Goal: Information Seeking & Learning: Learn about a topic

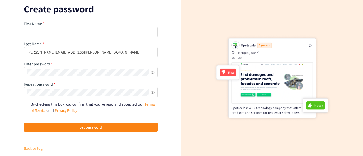
click at [39, 148] on link "Back to login" at bounding box center [35, 148] width 22 height 5
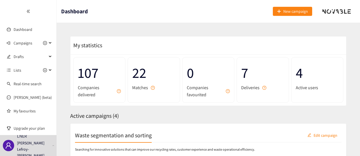
drag, startPoint x: 360, startPoint y: 35, endPoint x: 362, endPoint y: 51, distance: 16.3
click at [291, 51] on html "We value your privacy We use cookies to enhance your browsing experience, serve…" at bounding box center [180, 78] width 360 height 156
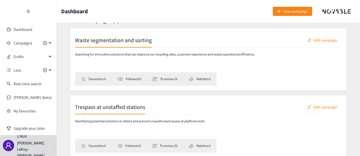
scroll to position [96, 0]
click at [128, 42] on h2 "Waste segmentation and sorting" at bounding box center [113, 39] width 77 height 8
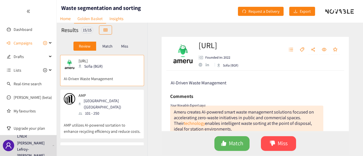
click at [291, 49] on div "[URL] Founded in: 2022 Sofia (BGR) AI-Driven Waste Management Comments Your Nov…" at bounding box center [254, 89] width 215 height 133
click at [291, 71] on div "[URL] Founded in: 2022 Sofia (BGR) AI-Driven Waste Management Comments Your Nov…" at bounding box center [254, 89] width 215 height 133
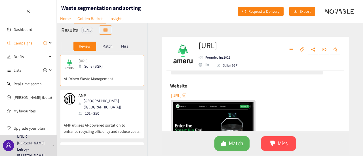
scroll to position [87, 0]
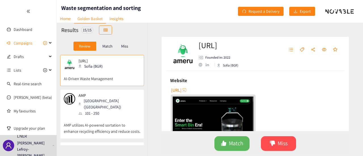
click at [181, 89] on span "[URL]" at bounding box center [176, 90] width 10 height 7
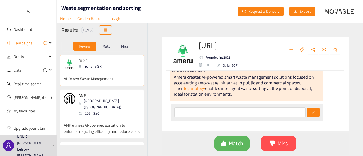
scroll to position [36, 0]
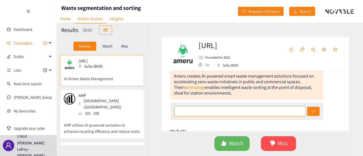
click at [185, 113] on input "text" at bounding box center [239, 111] width 131 height 10
type input "I like the idea, would be good to know if they've tested it in high traffic env…"
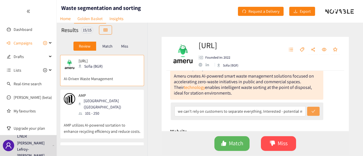
click at [291, 113] on button "submit" at bounding box center [313, 111] width 12 height 9
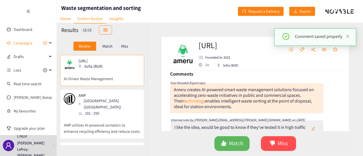
scroll to position [20, 0]
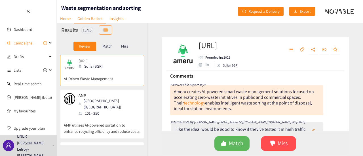
click at [122, 107] on div "AMP [GEOGRAPHIC_DATA] ([GEOGRAPHIC_DATA]) 101 - 250" at bounding box center [102, 104] width 76 height 23
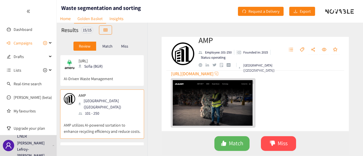
scroll to position [137, 0]
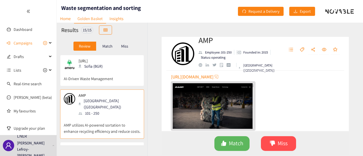
click at [206, 78] on span "[URL][DOMAIN_NAME]" at bounding box center [192, 76] width 42 height 7
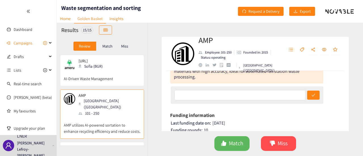
scroll to position [51, 0]
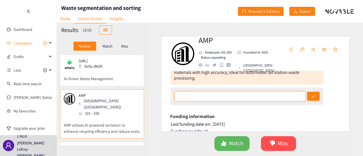
click at [227, 99] on input "text" at bounding box center [239, 96] width 131 height 10
click at [288, 95] on input "This looks like it would be too big to implement at a station location" at bounding box center [239, 96] width 131 height 10
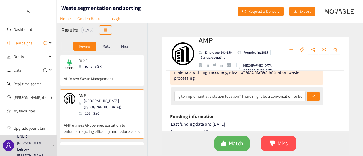
scroll to position [0, 0]
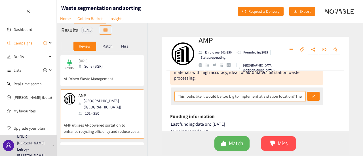
click at [291, 96] on input "This looks like it would be too big to implement at a station location? There m…" at bounding box center [239, 96] width 131 height 10
type input "This looks like it would be too big to implement at a station location? There m…"
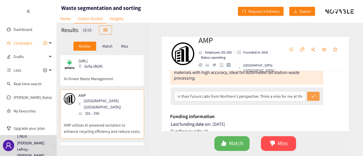
click at [291, 96] on button "submit" at bounding box center [313, 96] width 12 height 9
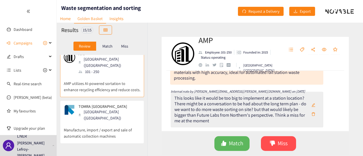
scroll to position [43, 0]
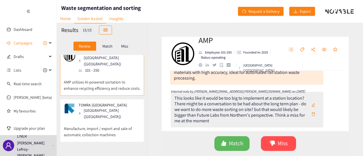
click at [125, 120] on p "Manufacture, import / export and sale of automatic collection machines" at bounding box center [102, 129] width 76 height 18
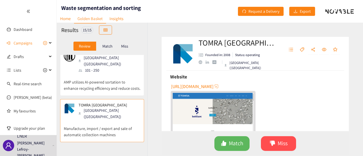
scroll to position [90, 0]
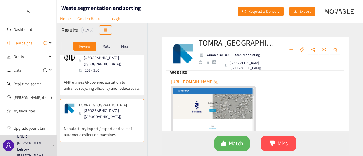
click at [207, 82] on span "[URL][DOMAIN_NAME]" at bounding box center [192, 81] width 42 height 7
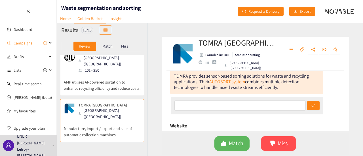
scroll to position [32, 0]
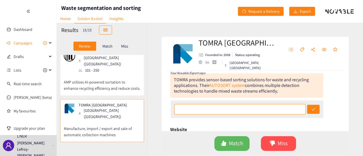
click at [220, 111] on input "text" at bounding box center [239, 109] width 131 height 10
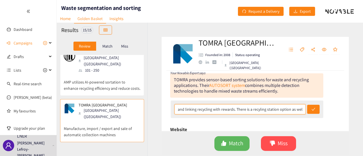
scroll to position [0, 50]
click at [258, 110] on input "I quite like the bottle machine and linking recycling with rewards. There is a …" at bounding box center [239, 109] width 131 height 10
type input "I quite like the bottle machine and linking recycling with rewards. There is a …"
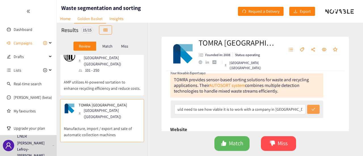
scroll to position [0, 0]
click at [291, 110] on icon "check" at bounding box center [313, 109] width 4 height 3
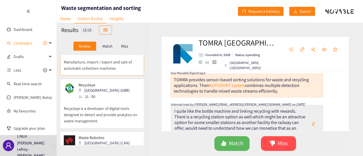
scroll to position [111, 0]
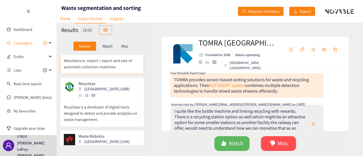
click at [121, 98] on p "Recycleye is a developer of digital tools designed to detect and provide analyt…" at bounding box center [102, 110] width 76 height 24
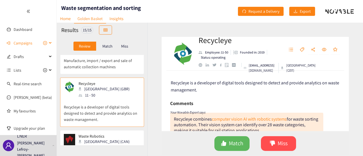
click at [48, 43] on div "Campaigns" at bounding box center [28, 42] width 57 height 11
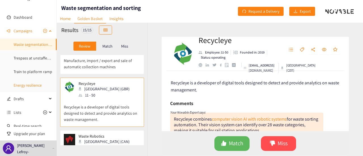
scroll to position [6, 0]
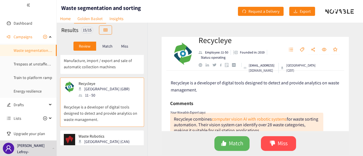
click at [291, 64] on div "Recycleye Employee: 11-50 Founded in: 2019 Status: operating [EMAIL_ADDRESS][DO…" at bounding box center [254, 89] width 215 height 133
click at [291, 56] on div "Recycleye Employee: 11-50 Founded in: 2019 Status: operating [EMAIL_ADDRESS][DO…" at bounding box center [254, 54] width 187 height 34
drag, startPoint x: 347, startPoint y: 51, endPoint x: 347, endPoint y: 63, distance: 11.3
click at [291, 63] on div "Recycleye Employee: 11-50 Founded in: 2019 Status: operating [EMAIL_ADDRESS][DO…" at bounding box center [254, 54] width 187 height 34
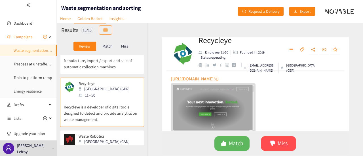
scroll to position [138, 0]
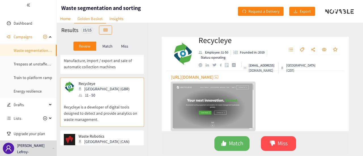
click at [196, 78] on span "[URL][DOMAIN_NAME]" at bounding box center [192, 77] width 42 height 7
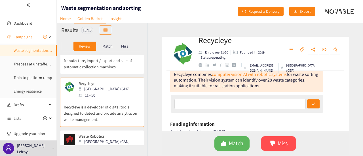
scroll to position [50, 0]
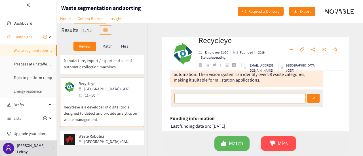
click at [181, 95] on input "text" at bounding box center [239, 98] width 131 height 10
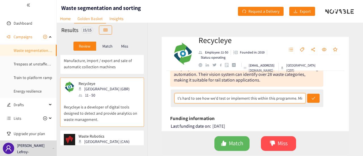
scroll to position [0, 286]
type input "Again, seems to be aimed at waste sorting plants rather than smaller locations …"
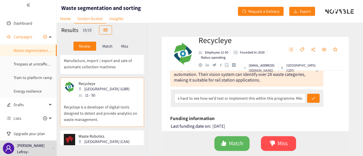
click at [291, 104] on div "Again, seems to be aimed at waste sorting plants rather than smaller locations …" at bounding box center [247, 99] width 153 height 18
click at [291, 99] on icon "check" at bounding box center [313, 98] width 4 height 4
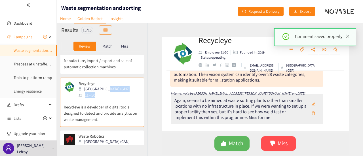
drag, startPoint x: 144, startPoint y: 73, endPoint x: 146, endPoint y: 80, distance: 7.0
click at [146, 80] on div "[URL] Sofia (BGR) AI-Driven Waste Management AMP [GEOGRAPHIC_DATA] ([GEOGRAPHIC…" at bounding box center [102, 100] width 91 height 90
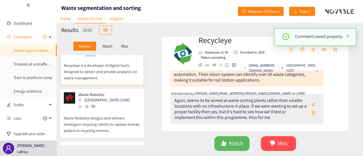
scroll to position [171, 0]
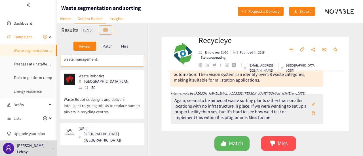
click at [124, 76] on div "Waste Robotics [GEOGRAPHIC_DATA] (CAN) 11 - 50" at bounding box center [102, 82] width 76 height 17
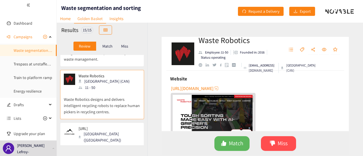
scroll to position [131, 0]
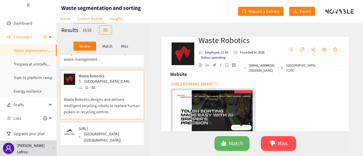
click at [193, 84] on span "[URL][DOMAIN_NAME]" at bounding box center [192, 83] width 42 height 7
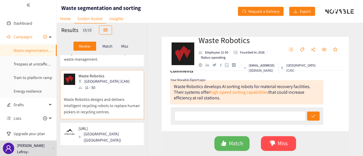
scroll to position [27, 0]
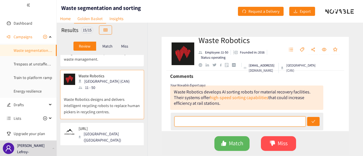
click at [197, 121] on input "text" at bounding box center [239, 121] width 131 height 10
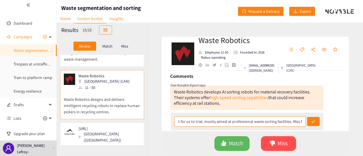
scroll to position [0, 66]
type input "Another one which feels a bit difficult for us to trial, mostly aimed at profes…"
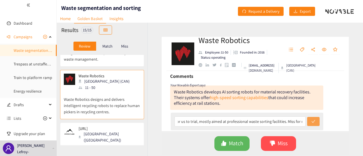
click at [291, 121] on button "submit" at bounding box center [313, 121] width 12 height 9
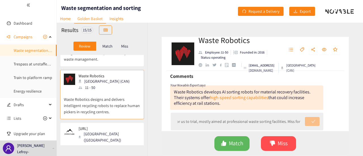
scroll to position [0, 0]
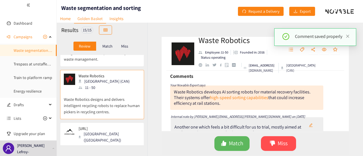
drag, startPoint x: 145, startPoint y: 80, endPoint x: 146, endPoint y: 86, distance: 6.1
click at [146, 86] on div "[URL] Sofia (BGR) AI-Driven Waste Management AMP [GEOGRAPHIC_DATA] ([GEOGRAPHIC…" at bounding box center [102, 100] width 91 height 90
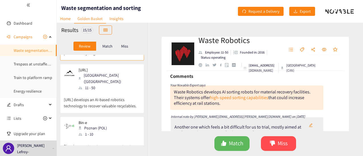
scroll to position [231, 0]
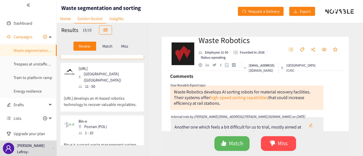
click at [117, 90] on p "[URL] develops an AI-based robotics technology to recover valuable recyclables." at bounding box center [102, 99] width 76 height 18
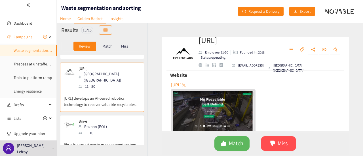
scroll to position [127, 0]
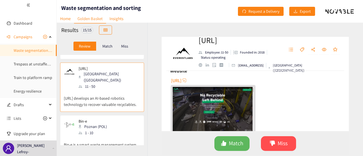
click at [181, 82] on span "[URL]" at bounding box center [176, 80] width 10 height 7
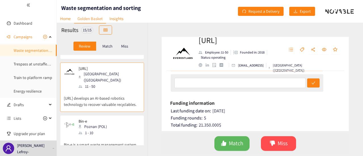
scroll to position [52, 0]
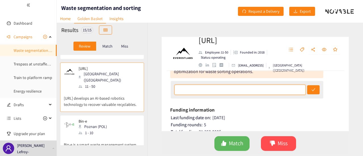
click at [220, 89] on input "text" at bounding box center [239, 90] width 131 height 10
type input "Not compact enough for rollout at our stations, would require a dedicated facil…"
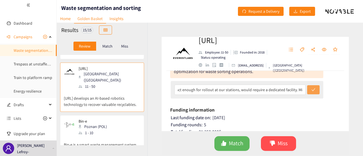
click at [291, 90] on icon "check" at bounding box center [313, 89] width 4 height 3
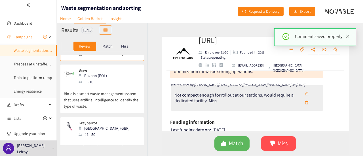
scroll to position [286, 0]
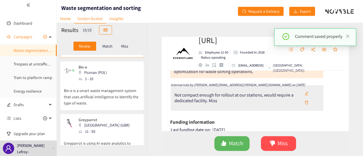
click at [119, 82] on p "Bin-e is a smart waste management system that uses artificial intelligence to i…" at bounding box center [102, 94] width 76 height 24
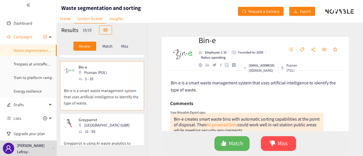
scroll to position [284, 0]
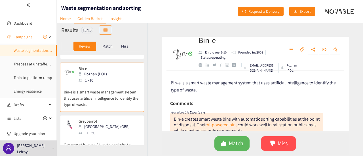
click at [119, 83] on p "Bin-e is a smart waste management system that uses artificial intelligence to i…" at bounding box center [102, 95] width 76 height 24
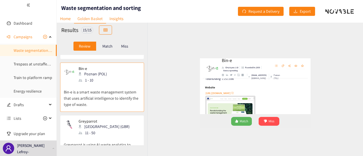
scroll to position [127, 0]
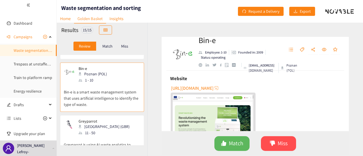
click at [196, 87] on span "[URL][DOMAIN_NAME]" at bounding box center [192, 88] width 42 height 7
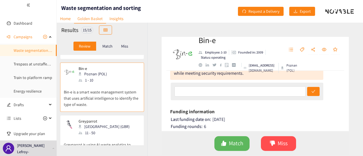
scroll to position [56, 0]
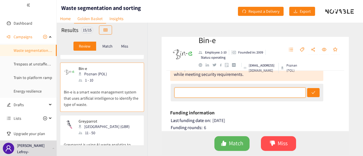
click at [195, 94] on input "text" at bounding box center [239, 93] width 131 height 10
type input "Really like this one, flexible enough to fit our needs, sorts at source and has…"
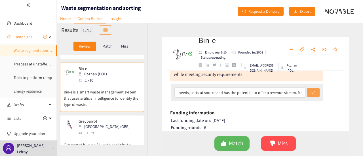
click at [291, 94] on button "submit" at bounding box center [313, 92] width 12 height 9
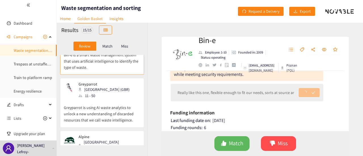
scroll to position [322, 0]
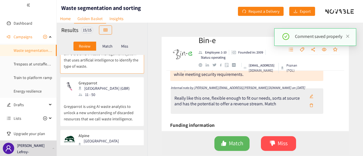
click at [130, 98] on p "Greyparrot is using AI waste analytics to unlock a new understanding of discard…" at bounding box center [102, 110] width 76 height 24
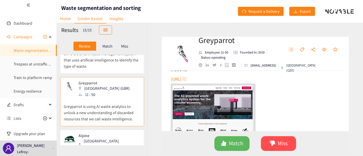
scroll to position [137, 0]
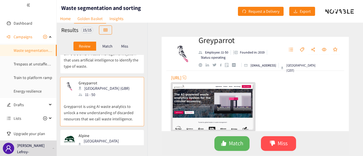
click at [181, 78] on span "[URL]" at bounding box center [176, 77] width 10 height 7
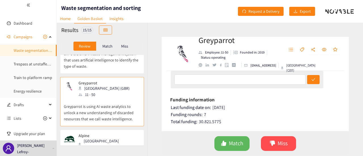
scroll to position [61, 0]
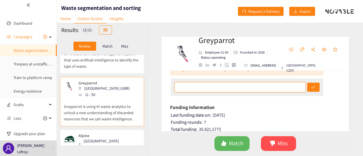
click at [202, 85] on input "text" at bounding box center [239, 87] width 131 height 10
type input "Doesn't sort or analyse at source, another miss"
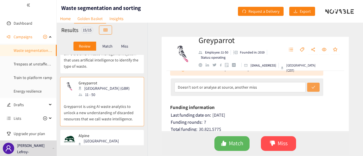
click at [291, 89] on icon "check" at bounding box center [313, 87] width 4 height 4
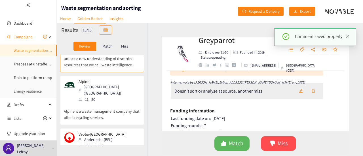
scroll to position [380, 0]
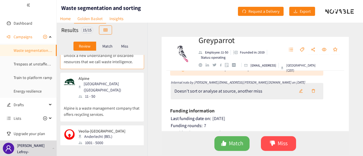
click at [116, 76] on div "Alpine [GEOGRAPHIC_DATA] ([GEOGRAPHIC_DATA]) 11 - 50" at bounding box center [102, 87] width 76 height 23
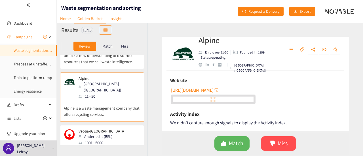
scroll to position [84, 0]
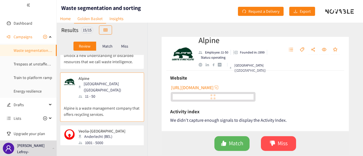
click at [206, 86] on span "[URL][DOMAIN_NAME]" at bounding box center [192, 87] width 42 height 7
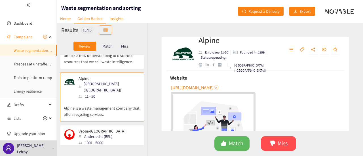
click at [199, 89] on span "[URL][DOMAIN_NAME]" at bounding box center [192, 87] width 42 height 7
drag, startPoint x: 346, startPoint y: 90, endPoint x: 350, endPoint y: 99, distance: 10.3
click at [291, 99] on div "Alpine Employee: 11-50 Founded in: 1999 Status: operating [GEOGRAPHIC_DATA] ([G…" at bounding box center [254, 89] width 215 height 133
click at [291, 98] on div "[URL][DOMAIN_NAME]" at bounding box center [256, 120] width 170 height 74
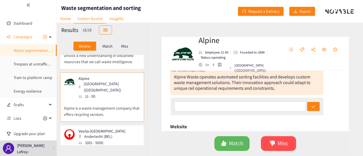
scroll to position [29, 0]
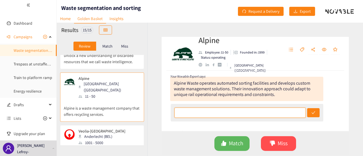
click at [202, 111] on input "text" at bounding box center [239, 113] width 131 height 10
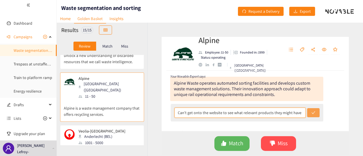
type input "Can't get onto the website to see what relevant products they might have"
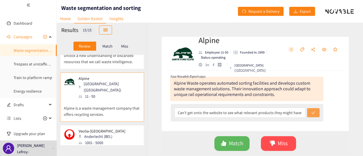
click at [291, 115] on button "submit" at bounding box center [313, 112] width 12 height 9
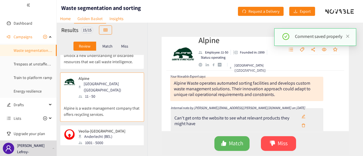
click at [148, 105] on div "Alpine Employee: 11-50 Founded in: 1999 Status: operating [GEOGRAPHIC_DATA] ([G…" at bounding box center [254, 89] width 215 height 133
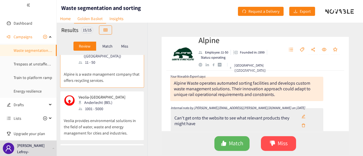
scroll to position [409, 0]
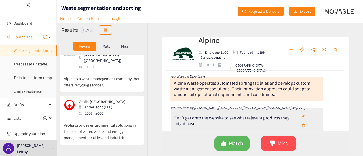
click at [119, 116] on p "Veolia provides environmental solutions in the field of water, waste and energy…" at bounding box center [102, 128] width 76 height 24
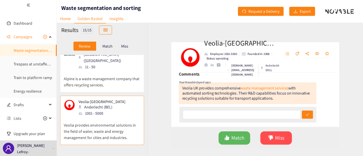
scroll to position [38, 0]
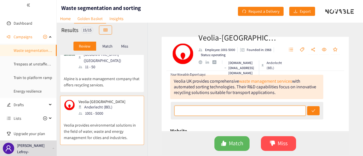
click at [194, 111] on input "text" at bounding box center [239, 111] width 131 height 10
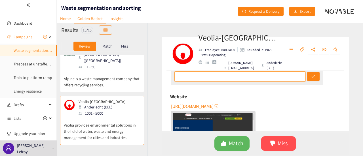
scroll to position [80, 0]
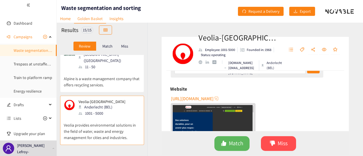
click at [185, 96] on span "[URL][DOMAIN_NAME]" at bounding box center [192, 98] width 42 height 7
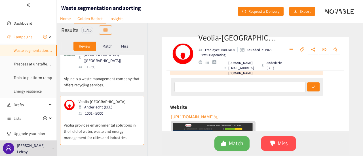
scroll to position [59, 0]
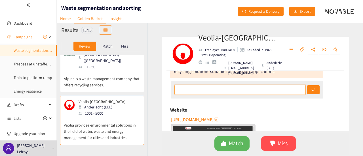
click at [196, 92] on input "text" at bounding box center [239, 90] width 131 height 10
type input "Veolia is an existing supplier within our chain, might be possible for us to wo…"
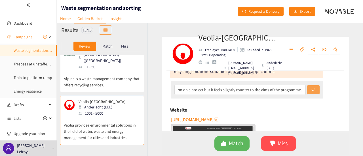
scroll to position [0, 0]
click at [291, 88] on button "submit" at bounding box center [313, 89] width 12 height 9
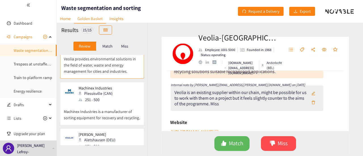
scroll to position [478, 0]
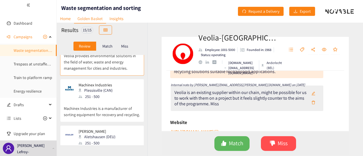
click at [124, 100] on p "Machinex Industries is a manufacturer of sorting equipment for recovery and rec…" at bounding box center [102, 109] width 76 height 18
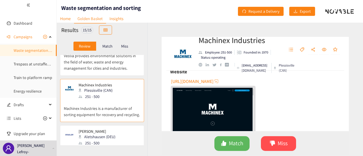
scroll to position [97, 0]
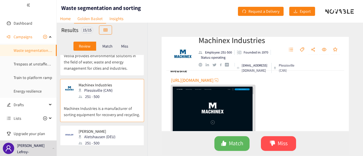
click at [213, 80] on span "[URL][DOMAIN_NAME]" at bounding box center [192, 80] width 42 height 7
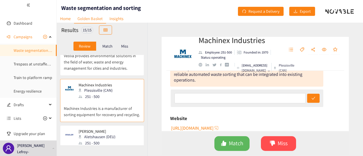
scroll to position [46, 0]
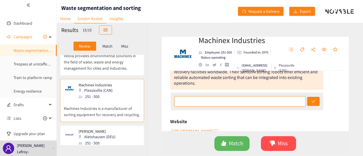
click at [219, 99] on input "text" at bounding box center [239, 101] width 131 height 10
type input "Another waste management facility. Miss"
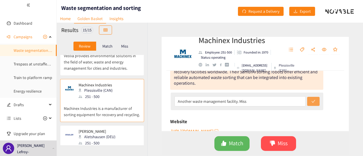
click at [291, 101] on button "submit" at bounding box center [313, 101] width 12 height 9
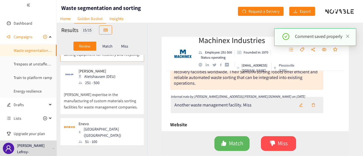
scroll to position [540, 0]
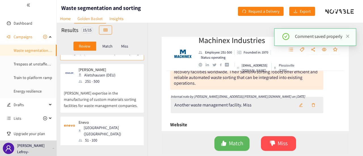
click at [121, 84] on p "[PERSON_NAME] expertise in the manufacturing of custom materials sorting facili…" at bounding box center [102, 96] width 76 height 24
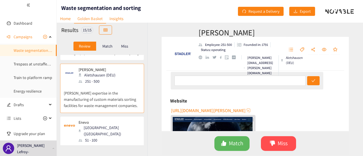
scroll to position [61, 0]
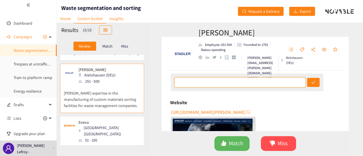
click at [216, 82] on input "text" at bounding box center [239, 82] width 131 height 10
type input "A"
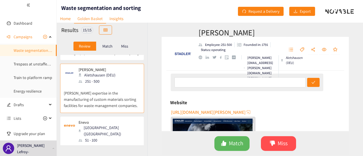
click at [291, 90] on div "[PERSON_NAME] Employee: 251-500 Founded in: 1791 Status: operating [PERSON_NAME…" at bounding box center [254, 89] width 215 height 133
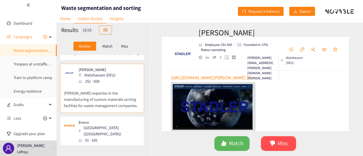
scroll to position [81, 0]
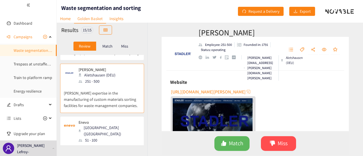
click at [188, 91] on span "[URL][DOMAIN_NAME][PERSON_NAME]" at bounding box center [208, 91] width 74 height 7
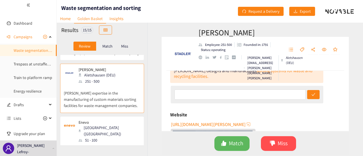
scroll to position [48, 0]
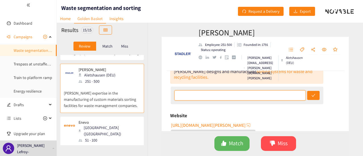
click at [217, 99] on input "text" at bounding box center [239, 95] width 131 height 10
type input "Builds waste sorting plants. Miss"
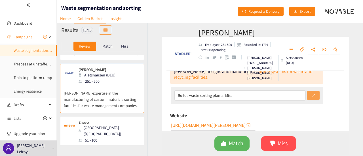
click at [291, 97] on icon "check" at bounding box center [313, 95] width 4 height 4
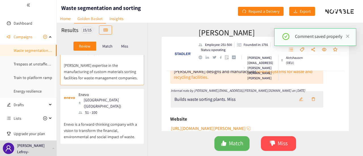
scroll to position [571, 0]
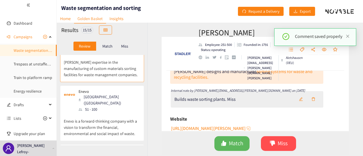
click at [127, 112] on p "Enevo is a forward-thinking company with a vision to transform the financial, e…" at bounding box center [102, 124] width 76 height 24
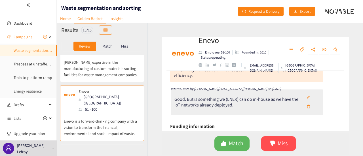
scroll to position [63, 0]
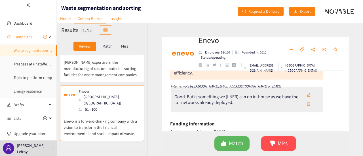
click at [291, 86] on div "Enevo Employee: 51-100 Founded in: 2010 Status: operating [EMAIL_ADDRESS][DOMAI…" at bounding box center [254, 89] width 215 height 133
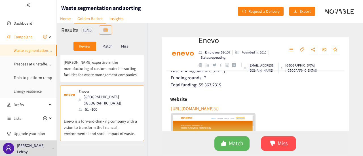
scroll to position [129, 0]
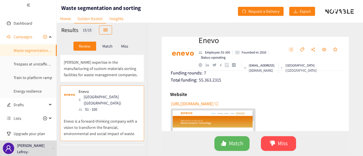
click at [208, 103] on span "[URL][DOMAIN_NAME]" at bounding box center [192, 103] width 42 height 7
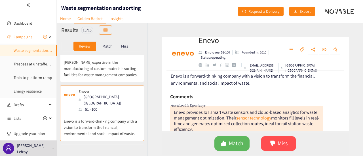
scroll to position [0, 0]
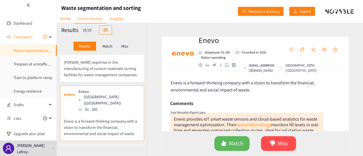
click at [199, 111] on icon "Your Novable Expert says" at bounding box center [187, 112] width 35 height 4
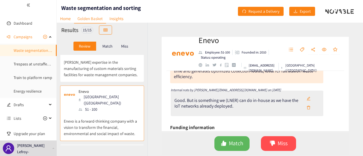
scroll to position [60, 0]
click at [291, 100] on button "button" at bounding box center [308, 98] width 12 height 9
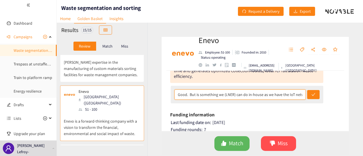
click at [291, 94] on input "Good. But is something we (LNER) can do in-house as we have the IoT networks al…" at bounding box center [239, 95] width 131 height 10
click at [291, 95] on input "Good. But is something we (LNER) can do in-house as we have the IoT networks al…" at bounding box center [239, 95] width 131 height 10
click at [291, 90] on button "submit" at bounding box center [313, 94] width 12 height 9
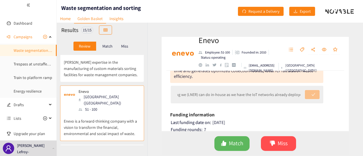
scroll to position [0, 0]
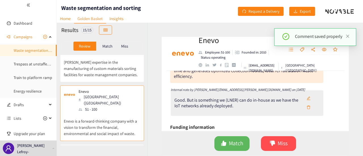
click at [291, 100] on icon "edit" at bounding box center [308, 98] width 4 height 4
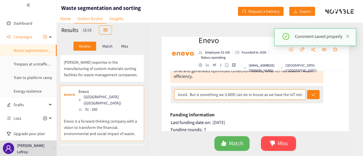
click at [291, 94] on input "Good. But is something we (LNER) can do in-house as we have the IoT networks al…" at bounding box center [239, 95] width 131 height 10
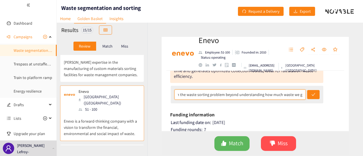
scroll to position [0, 337]
type input "Good. But is something we (LNER) can do in-house as we have the IoT networks al…"
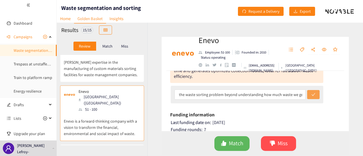
scroll to position [0, 0]
click at [291, 95] on icon "check" at bounding box center [313, 95] width 4 height 4
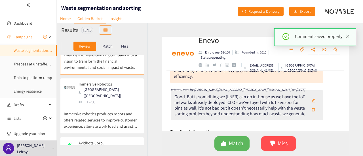
scroll to position [631, 0]
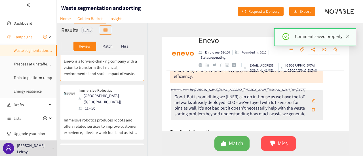
click at [117, 111] on p "Immersive robotics produces robots and offers related services to improve custo…" at bounding box center [102, 123] width 76 height 24
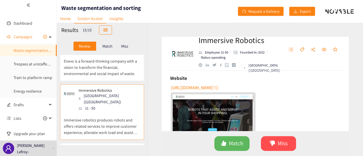
scroll to position [118, 0]
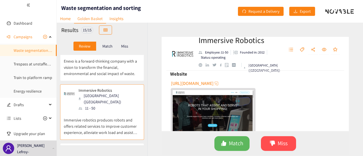
click at [208, 84] on span "[URL][DOMAIN_NAME]" at bounding box center [192, 83] width 42 height 7
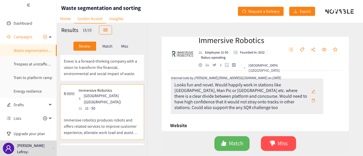
scroll to position [68, 0]
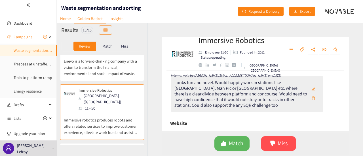
click at [291, 90] on icon "edit" at bounding box center [313, 89] width 4 height 4
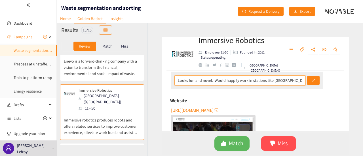
click at [288, 80] on input "Looks fun and novel. Would happily work in stations like [GEOGRAPHIC_DATA], Man…" at bounding box center [239, 80] width 131 height 10
type input "Looks fun and novel. Would happily work in stations like [GEOGRAPHIC_DATA], Man…"
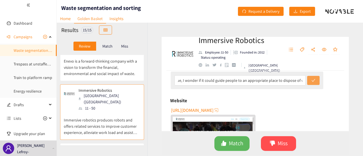
scroll to position [0, 0]
click at [291, 81] on icon "check" at bounding box center [313, 80] width 4 height 4
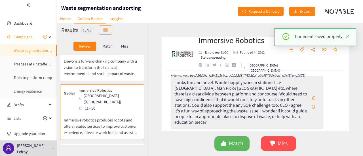
scroll to position [648, 0]
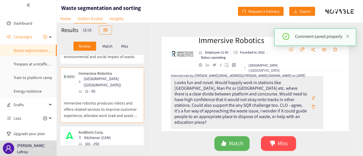
click at [125, 147] on p "Avidbots designs, manufactures, sells and supports autonomous connected robots …" at bounding box center [102, 159] width 76 height 24
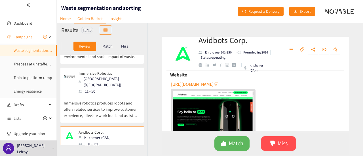
scroll to position [143, 0]
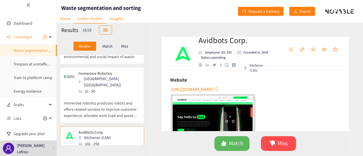
click at [211, 89] on span "[URL][DOMAIN_NAME]" at bounding box center [192, 89] width 42 height 7
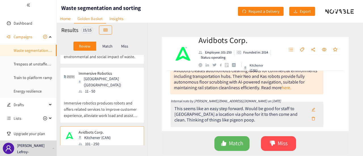
scroll to position [51, 0]
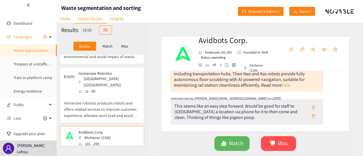
click at [291, 105] on button "button" at bounding box center [313, 107] width 12 height 9
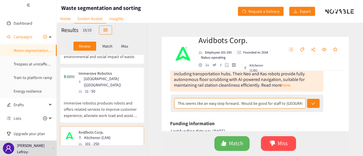
click at [291, 105] on input "This seems like an easy step forward. Would be good for staff to [GEOGRAPHIC_DA…" at bounding box center [239, 103] width 131 height 10
type input "This seems like an easy step forward. Would be good for staff to [GEOGRAPHIC_DA…"
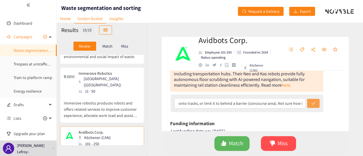
click at [291, 102] on button "submit" at bounding box center [313, 103] width 12 height 9
